Goal: Transaction & Acquisition: Purchase product/service

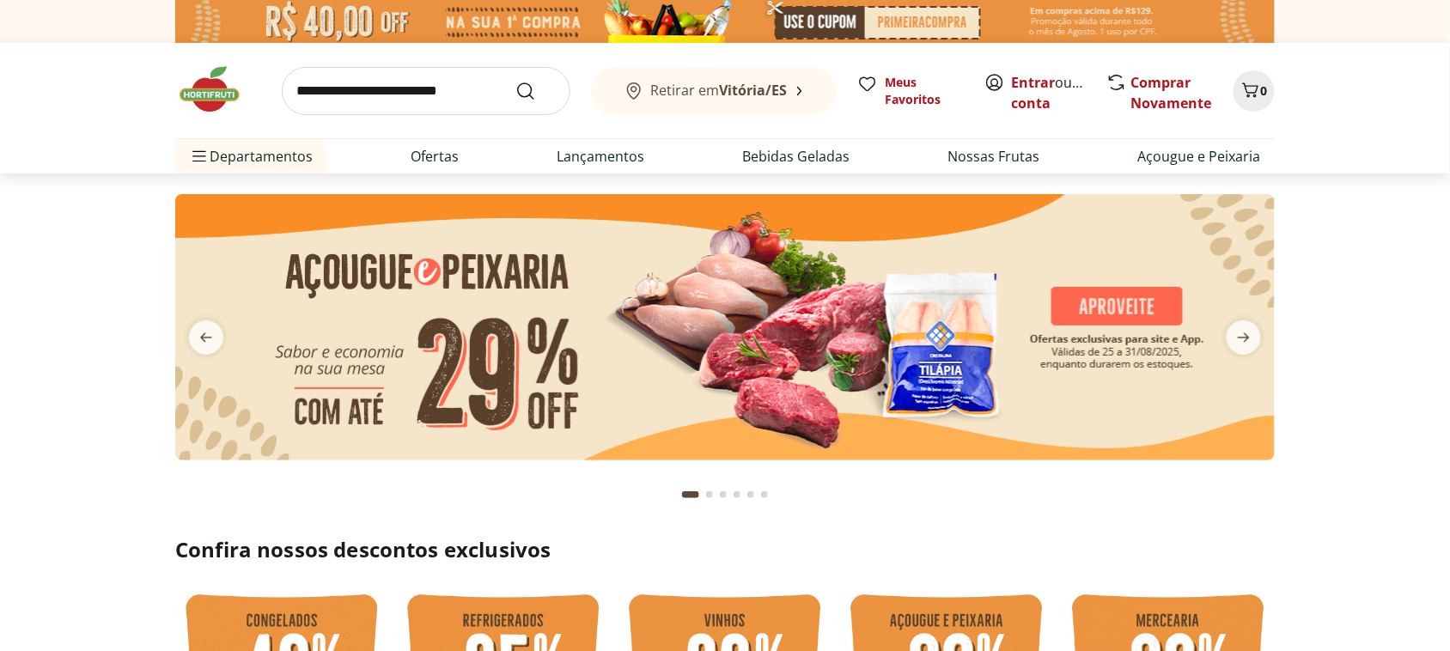
click at [464, 101] on input "search" at bounding box center [426, 91] width 289 height 48
type input "******"
click at [515, 81] on button "Submit Search" at bounding box center [535, 91] width 41 height 21
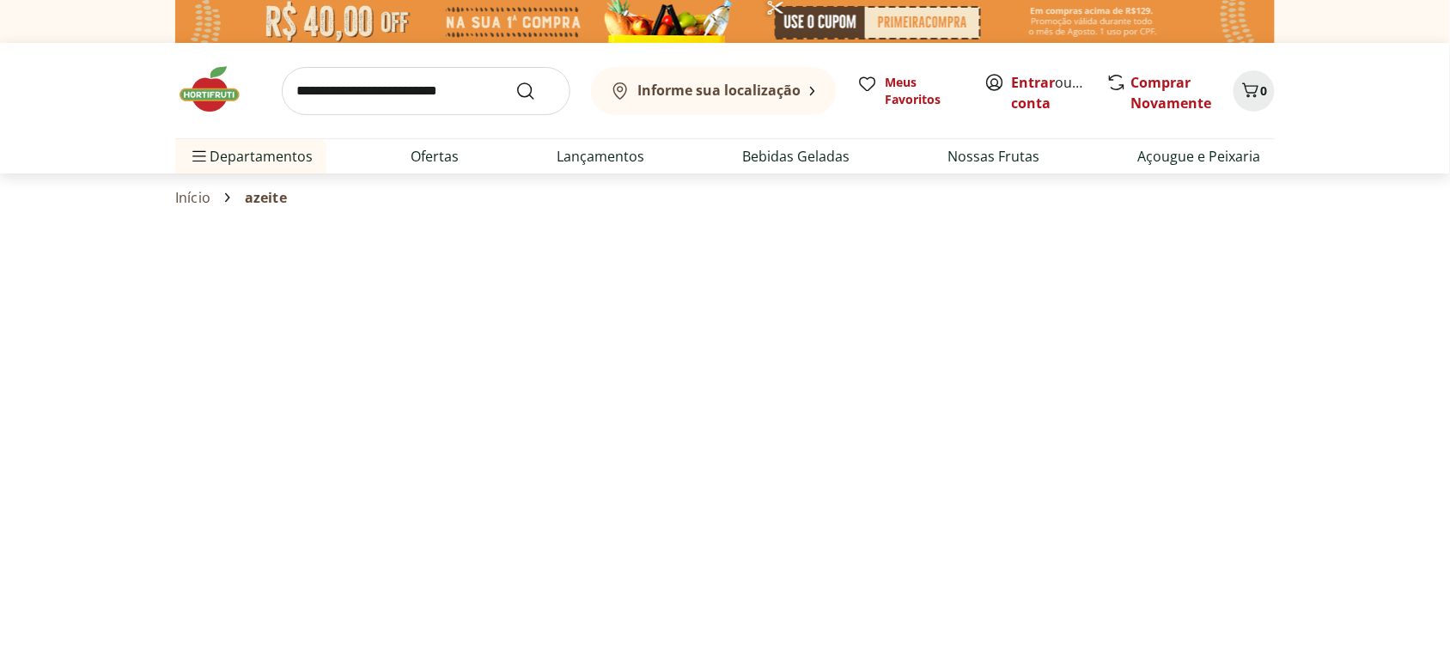
select select "**********"
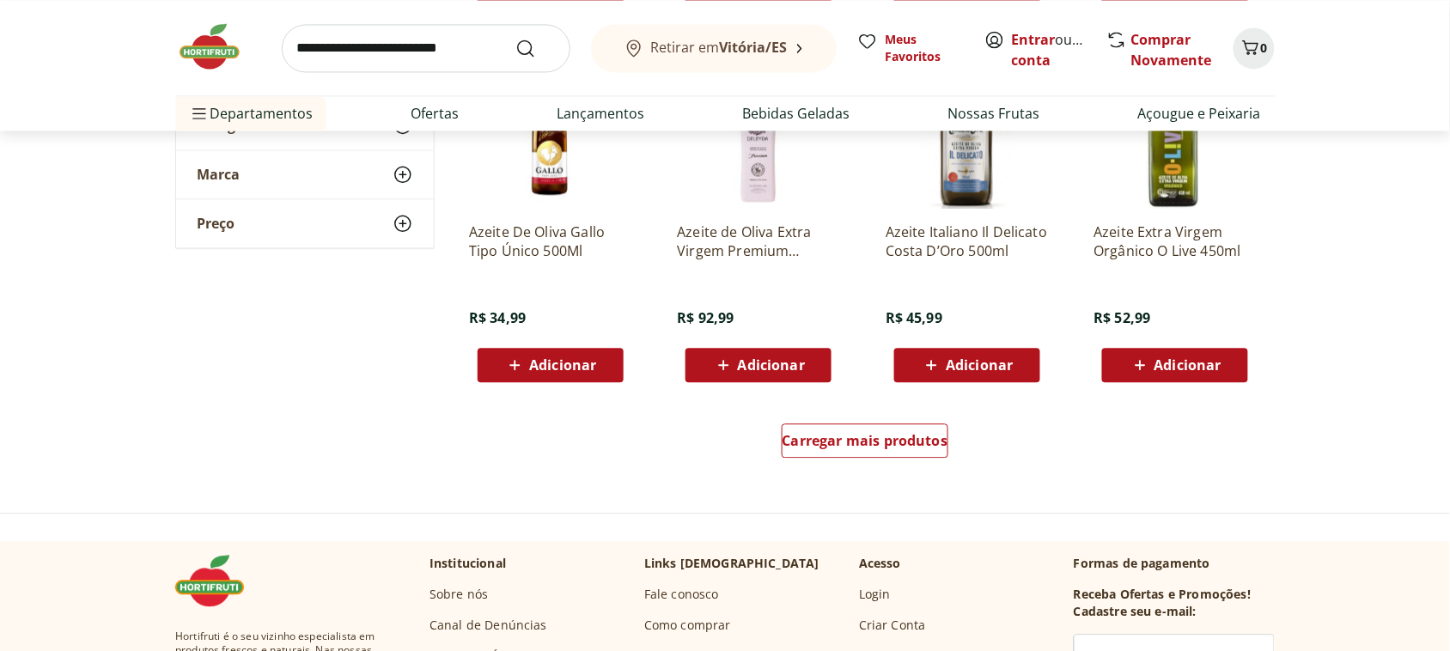
scroll to position [966, 0]
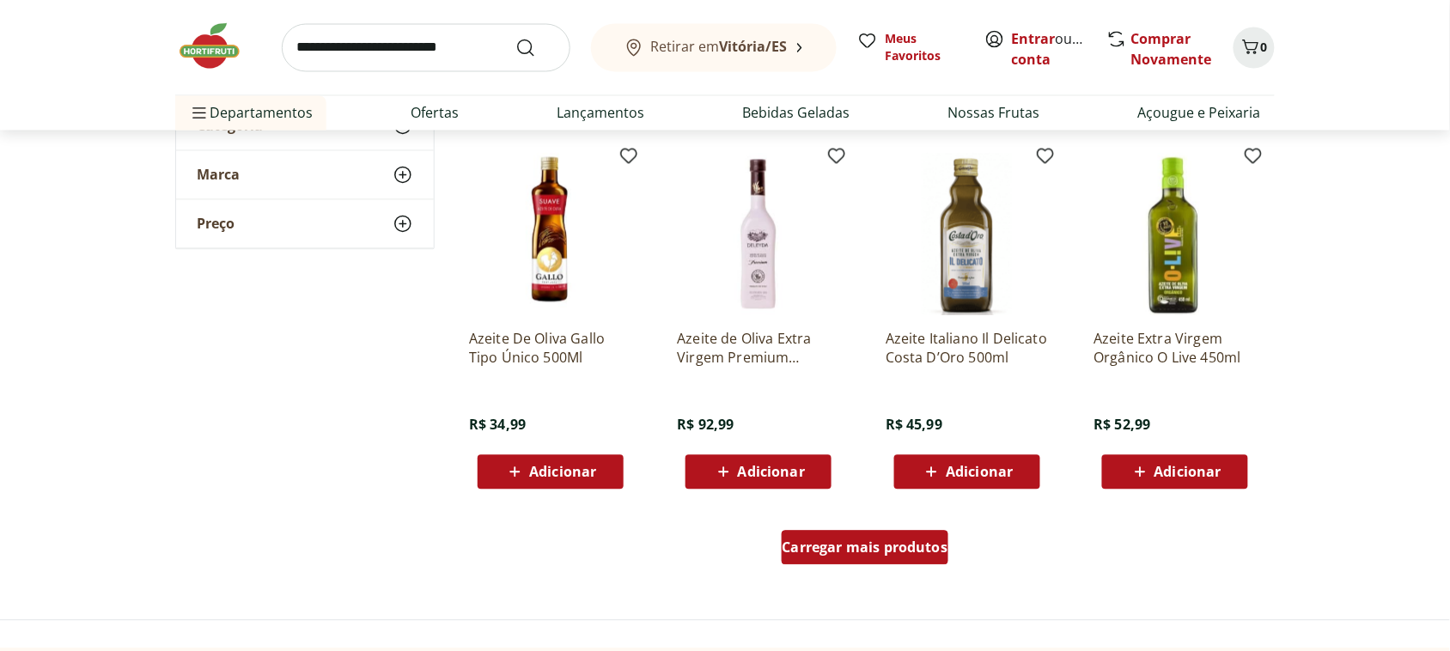
click at [853, 552] on span "Carregar mais produtos" at bounding box center [866, 548] width 166 height 14
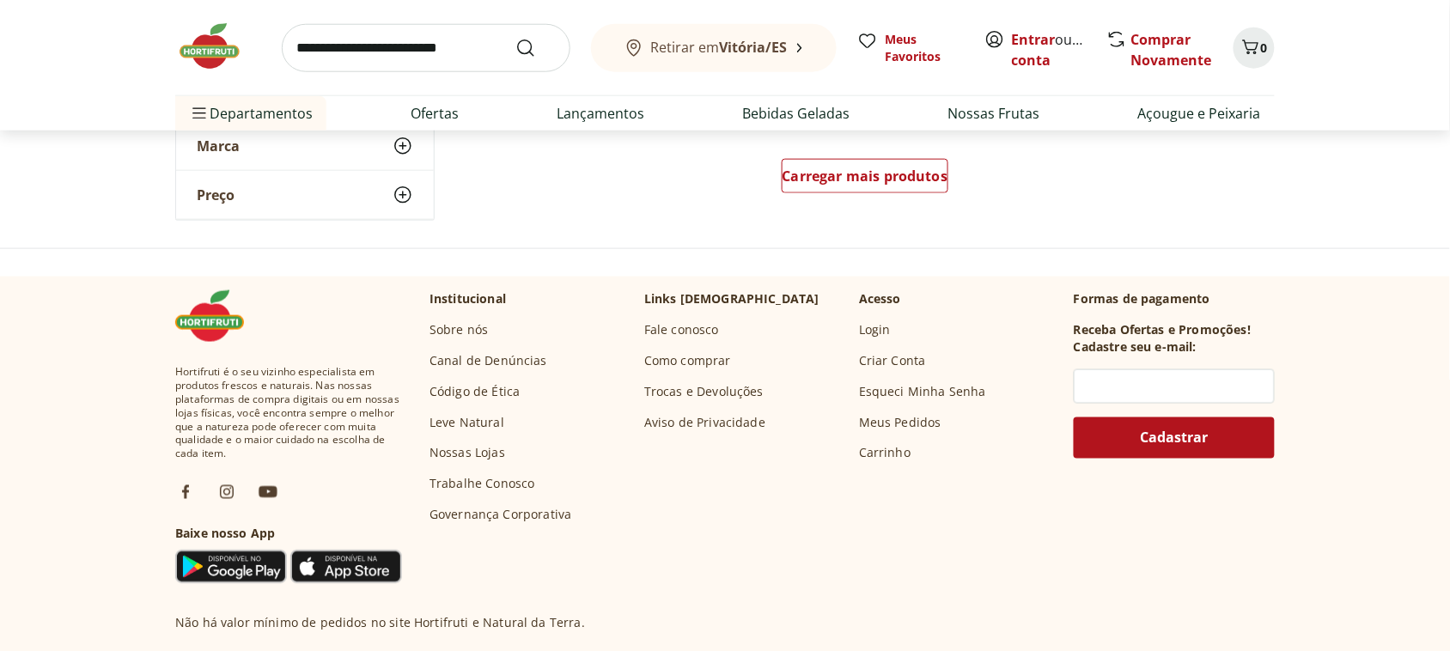
scroll to position [2362, 0]
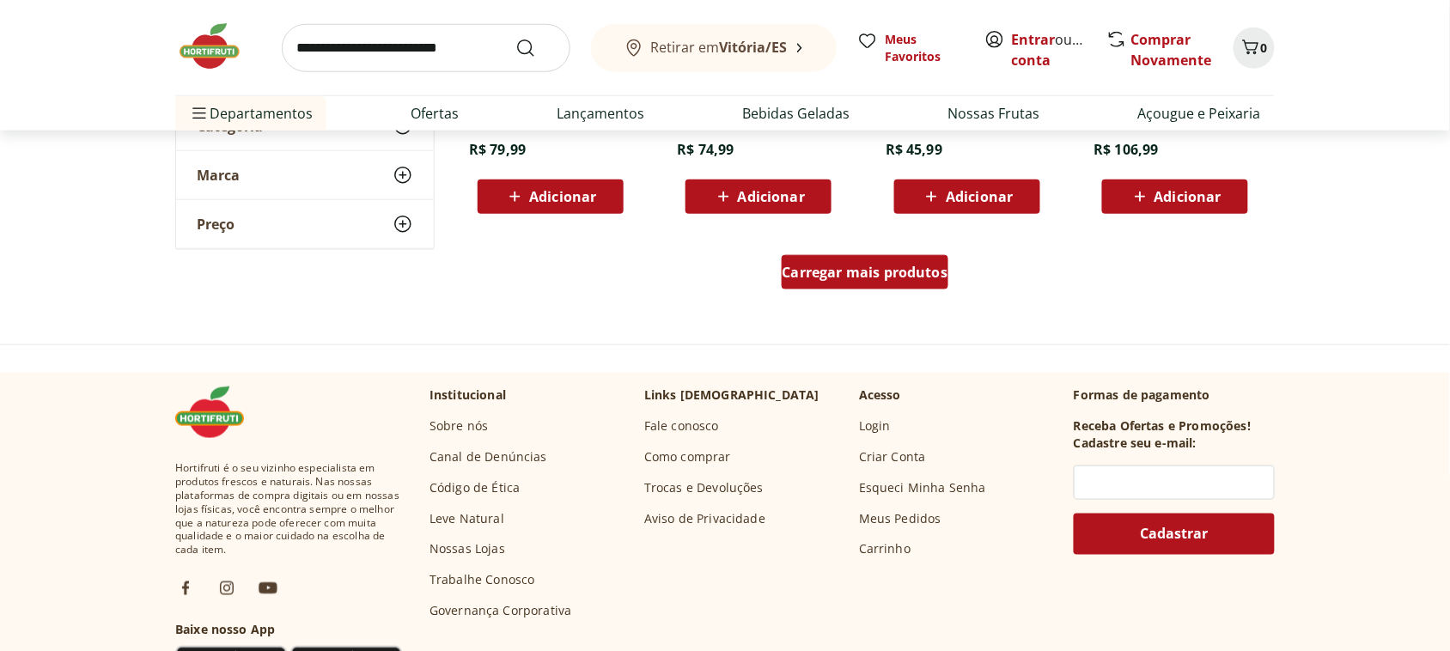
click at [887, 272] on span "Carregar mais produtos" at bounding box center [866, 272] width 166 height 14
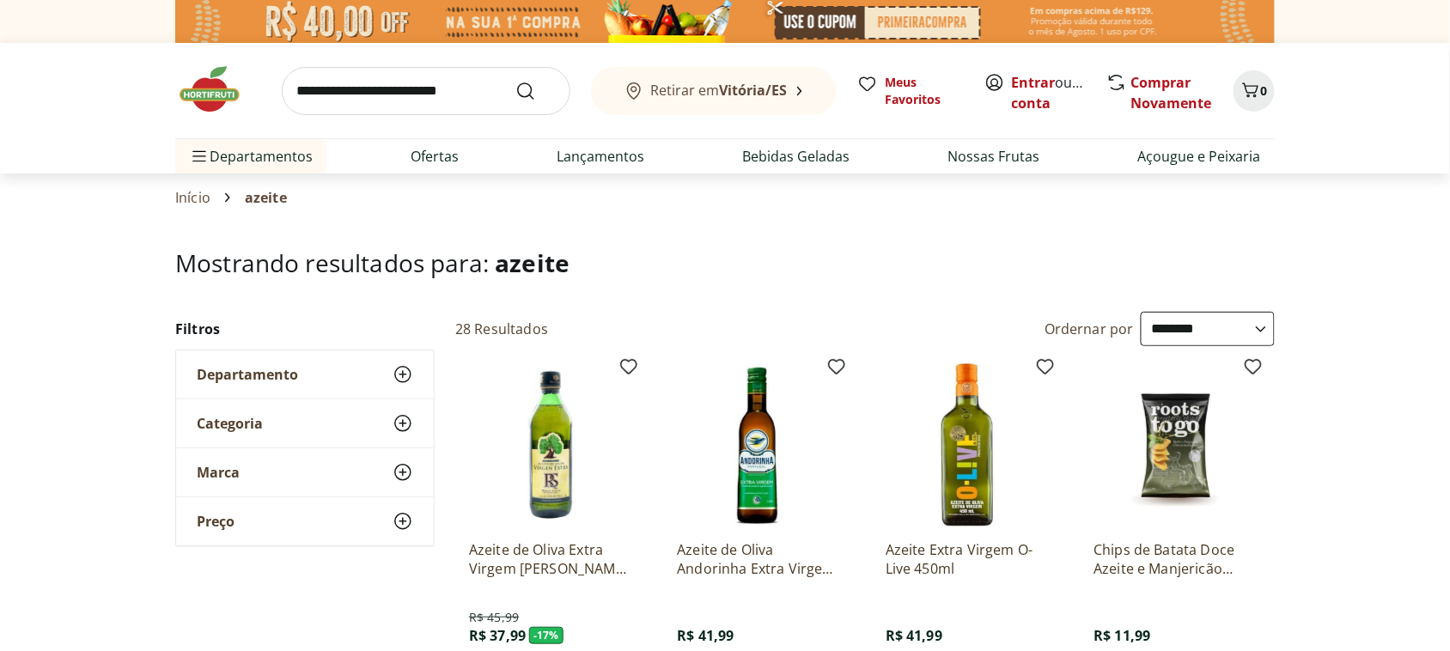
click at [817, 211] on section "Início azeite" at bounding box center [725, 198] width 1100 height 48
click at [759, 90] on b "Vitória/ES" at bounding box center [754, 90] width 68 height 19
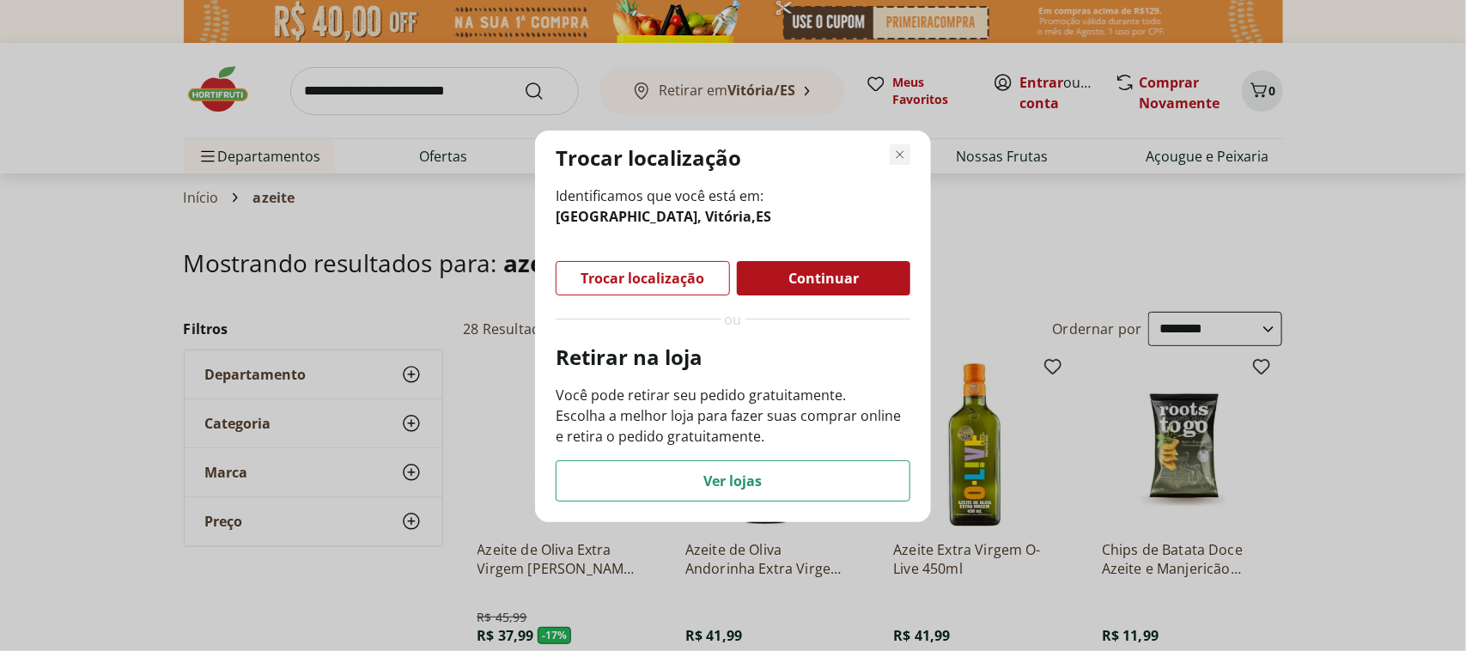
click at [896, 162] on icon "Fechar modal de regionalização" at bounding box center [900, 154] width 21 height 21
